Goal: Task Accomplishment & Management: Manage account settings

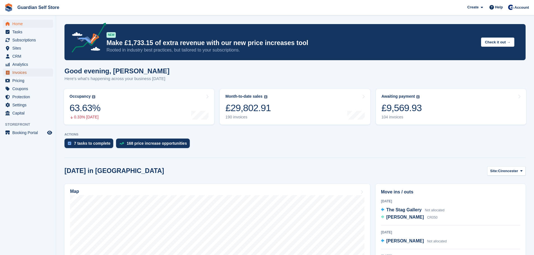
click at [32, 73] on span "Invoices" at bounding box center [29, 73] width 34 height 8
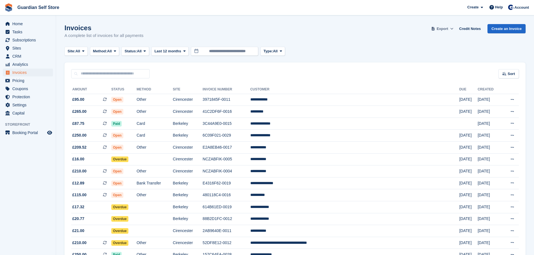
click at [448, 26] on span "Export" at bounding box center [442, 29] width 11 height 6
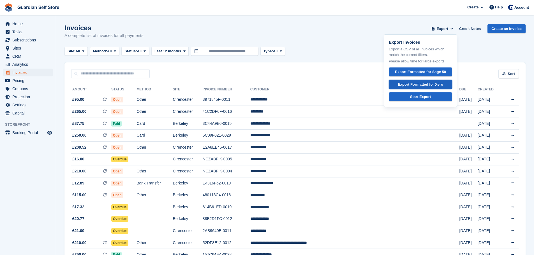
click at [441, 84] on div "Export Formatted for Xero" at bounding box center [420, 85] width 45 height 6
click at [27, 34] on span "Tasks" at bounding box center [29, 32] width 34 height 8
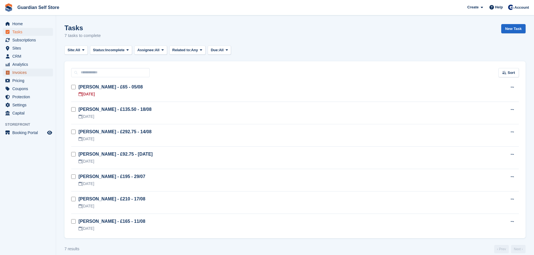
click at [27, 71] on span "Invoices" at bounding box center [29, 73] width 34 height 8
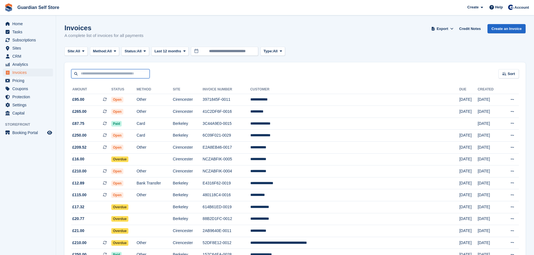
click at [95, 73] on input "text" at bounding box center [110, 73] width 78 height 9
type input "***"
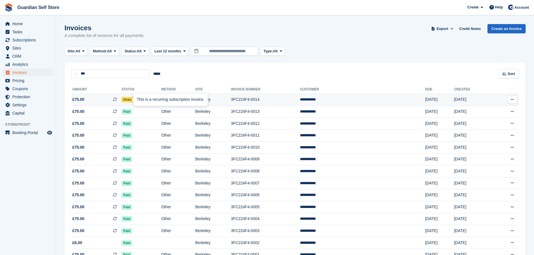
drag, startPoint x: 125, startPoint y: 101, endPoint x: 146, endPoint y: 101, distance: 21.0
click at [146, 101] on div "This is a recurring subscription invoice." at bounding box center [170, 100] width 74 height 12
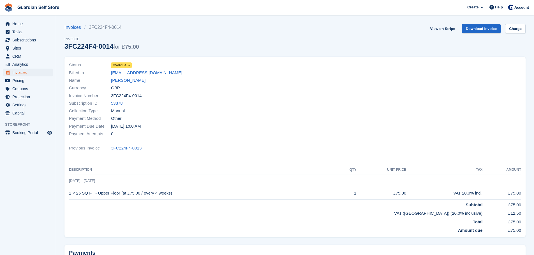
click at [124, 66] on span "Overdue" at bounding box center [120, 65] width 14 height 5
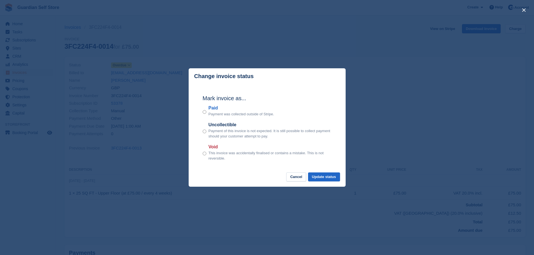
click at [216, 108] on label "Paid" at bounding box center [242, 108] width 66 height 7
click at [324, 179] on button "Update status" at bounding box center [324, 177] width 32 height 9
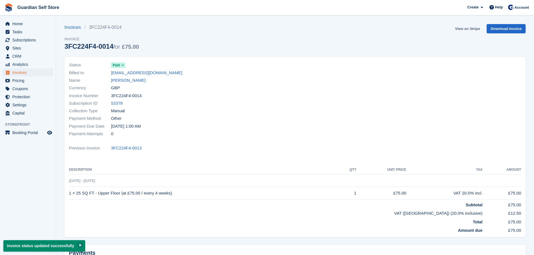
click at [460, 29] on link "View on Stripe" at bounding box center [467, 28] width 29 height 9
click at [32, 71] on span "Invoices" at bounding box center [29, 73] width 34 height 8
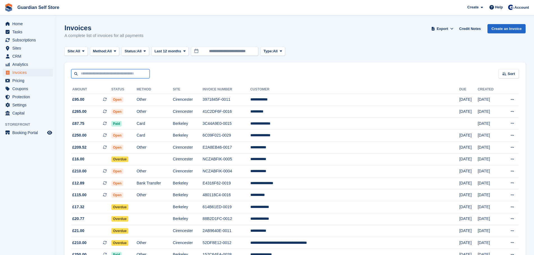
click at [122, 76] on input "text" at bounding box center [110, 73] width 78 height 9
type input "****"
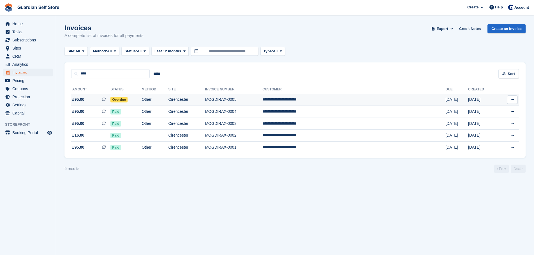
click at [103, 96] on td "£95.00 This is a recurring subscription invoice." at bounding box center [90, 100] width 39 height 12
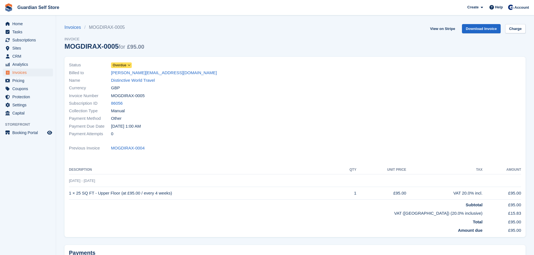
click at [115, 65] on span "Overdue" at bounding box center [120, 65] width 14 height 5
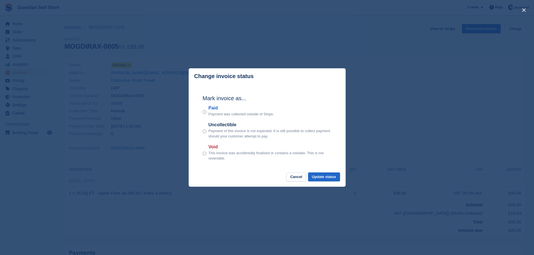
click at [215, 111] on label "Paid" at bounding box center [242, 108] width 66 height 7
click at [327, 176] on button "Update status" at bounding box center [324, 177] width 32 height 9
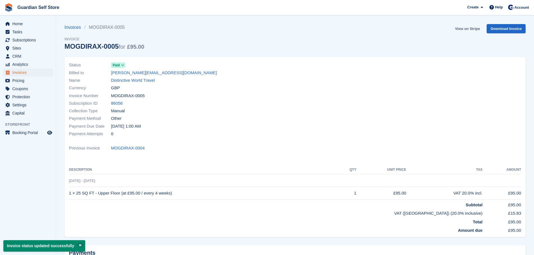
click at [467, 31] on link "View on Stripe" at bounding box center [467, 28] width 29 height 9
click at [35, 72] on span "Invoices" at bounding box center [29, 73] width 34 height 8
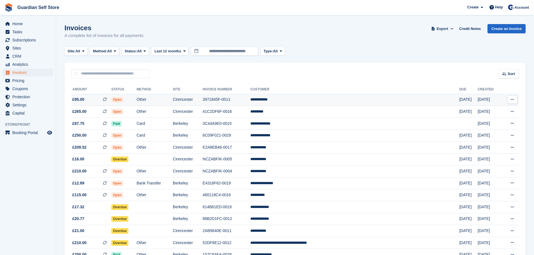
click at [203, 97] on td "Cirencester" at bounding box center [188, 100] width 30 height 12
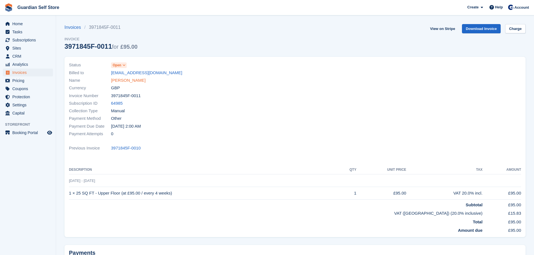
click at [122, 79] on link "[PERSON_NAME]" at bounding box center [128, 80] width 34 height 6
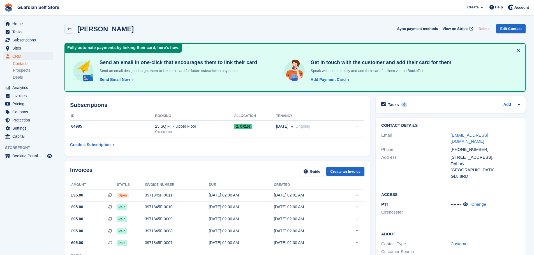
click at [252, 23] on div "[PERSON_NAME] Sync payment methods View on Stripe Delete Edit Contact" at bounding box center [295, 29] width 467 height 17
click at [29, 94] on span "Invoices" at bounding box center [29, 96] width 34 height 8
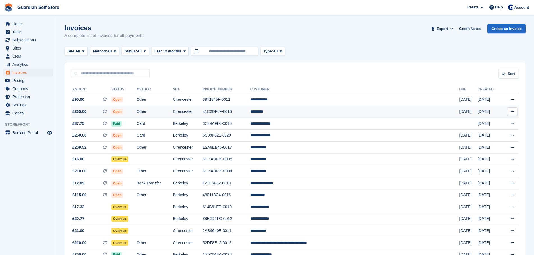
click at [123, 110] on span "Open" at bounding box center [117, 112] width 12 height 6
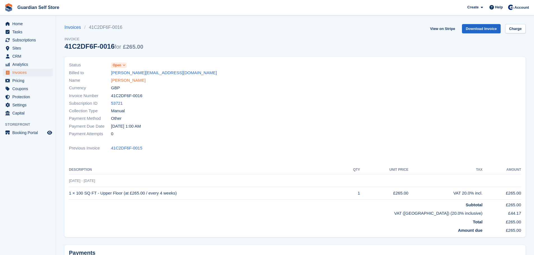
click at [130, 79] on link "John Boon" at bounding box center [128, 80] width 34 height 6
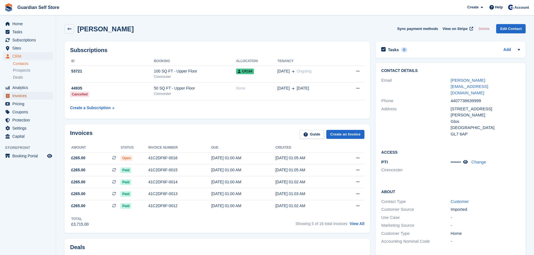
click at [37, 98] on span "Invoices" at bounding box center [29, 96] width 34 height 8
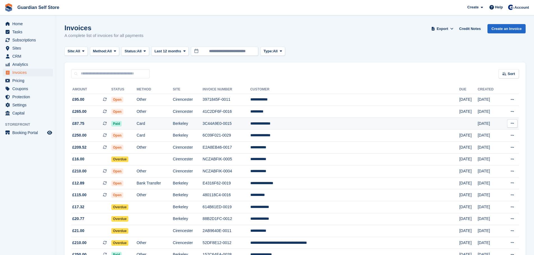
click at [99, 125] on span "£87.75 This is a recurring subscription invoice." at bounding box center [91, 124] width 40 height 6
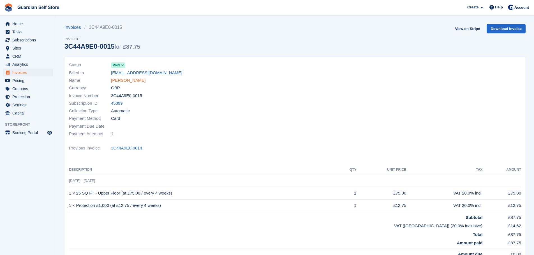
click at [115, 83] on link "[PERSON_NAME]" at bounding box center [128, 80] width 34 height 6
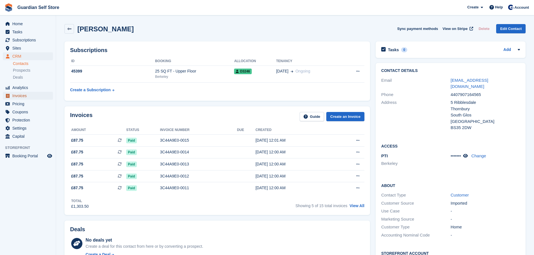
click at [35, 92] on span "Invoices" at bounding box center [29, 96] width 34 height 8
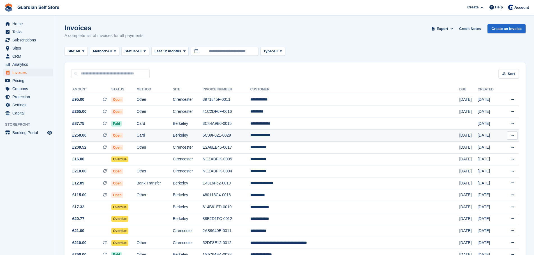
click at [136, 131] on td "Open" at bounding box center [123, 136] width 25 height 12
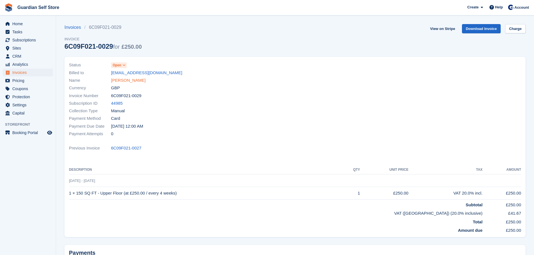
click at [123, 83] on link "[PERSON_NAME]" at bounding box center [128, 80] width 34 height 6
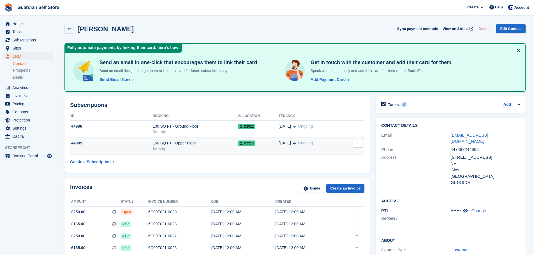
click at [173, 147] on div "Berkeley" at bounding box center [194, 148] width 85 height 5
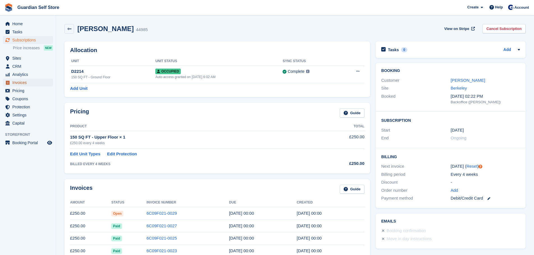
click at [17, 83] on span "Invoices" at bounding box center [29, 83] width 34 height 8
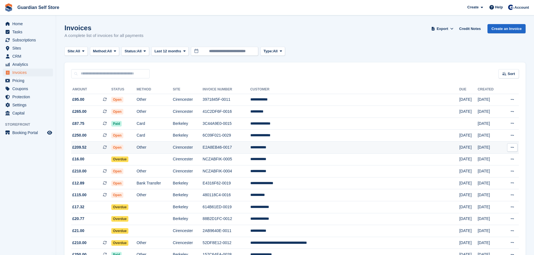
click at [173, 146] on td "Other" at bounding box center [154, 148] width 36 height 12
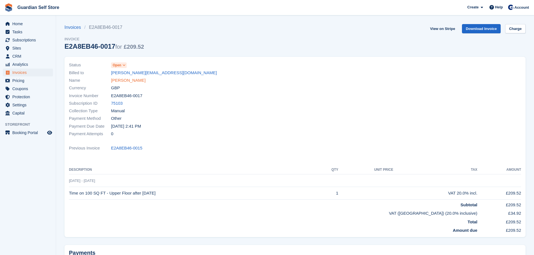
click at [122, 82] on link "[PERSON_NAME]" at bounding box center [128, 80] width 34 height 6
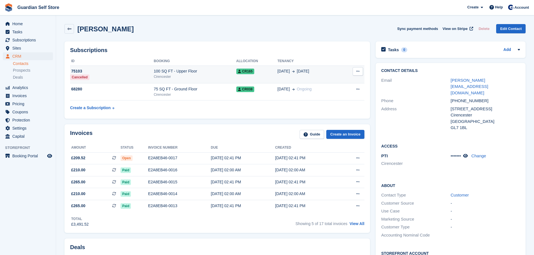
click at [172, 73] on div "100 SQ FT - Upper Floor" at bounding box center [195, 71] width 82 height 6
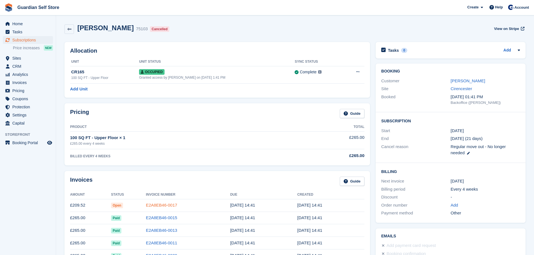
click at [166, 203] on link "E2A8EB46-0017" at bounding box center [161, 205] width 31 height 5
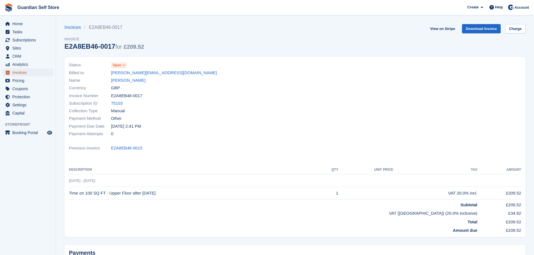
click at [30, 75] on span "Invoices" at bounding box center [29, 73] width 34 height 8
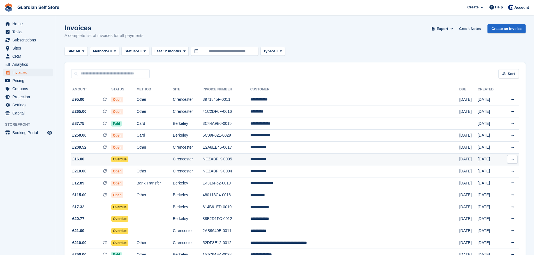
click at [136, 159] on td "Overdue" at bounding box center [123, 160] width 25 height 12
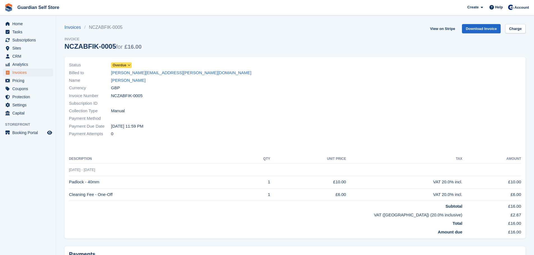
click at [133, 84] on div "Currency GBP" at bounding box center [180, 88] width 223 height 8
click at [133, 83] on link "[PERSON_NAME]" at bounding box center [128, 80] width 34 height 6
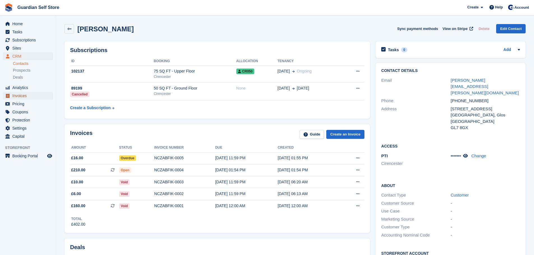
click at [37, 93] on span "Invoices" at bounding box center [29, 96] width 34 height 8
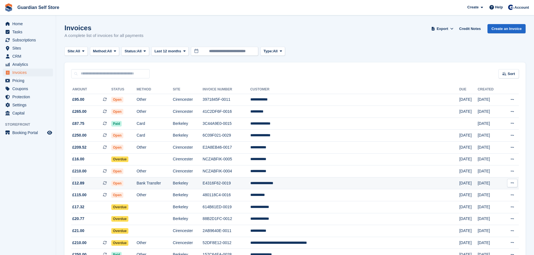
click at [203, 178] on td "Berkeley" at bounding box center [188, 183] width 30 height 12
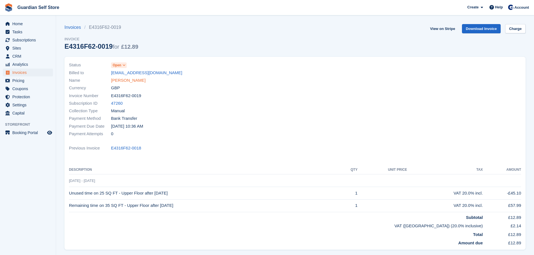
click at [131, 82] on link "Elizabeth Thomas" at bounding box center [128, 80] width 34 height 6
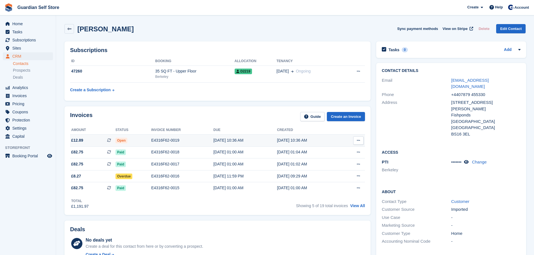
click at [143, 140] on div "Open" at bounding box center [133, 141] width 36 height 6
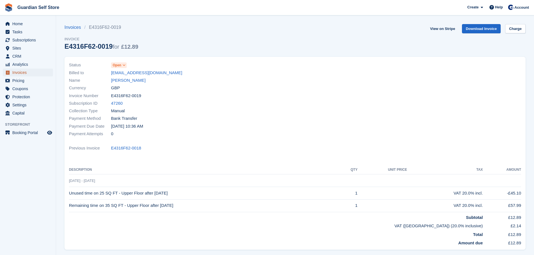
click at [23, 71] on span "Invoices" at bounding box center [29, 73] width 34 height 8
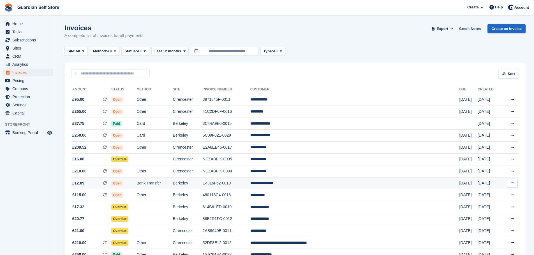
click at [173, 182] on td "Bank Transfer" at bounding box center [154, 183] width 36 height 12
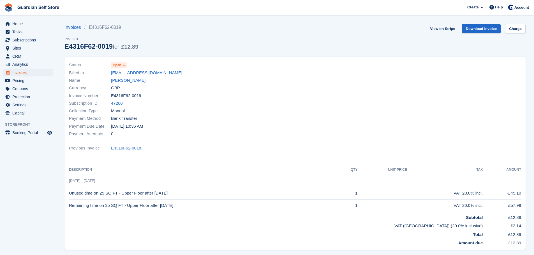
click at [127, 77] on link "[PERSON_NAME]" at bounding box center [128, 80] width 34 height 6
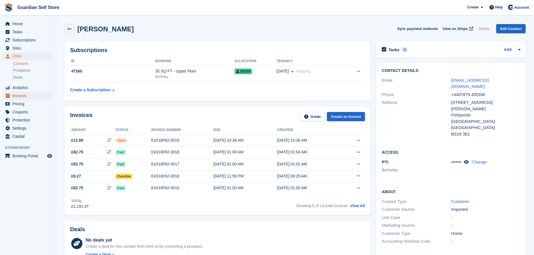
click at [28, 98] on span "Invoices" at bounding box center [29, 96] width 34 height 8
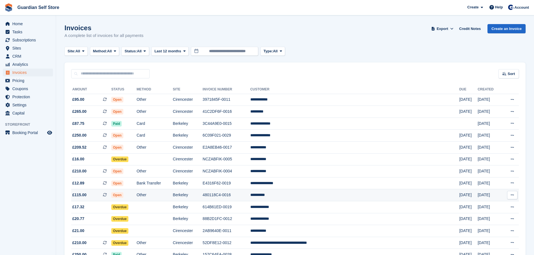
click at [250, 196] on td "480118C4-0016" at bounding box center [227, 195] width 48 height 12
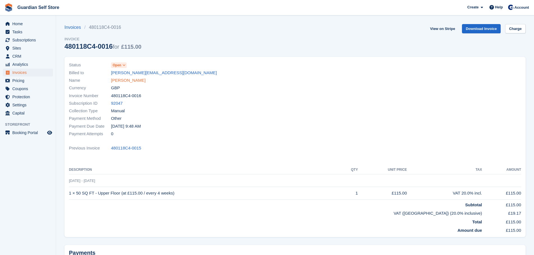
click at [125, 84] on link "[PERSON_NAME]" at bounding box center [128, 80] width 34 height 6
